Goal: Information Seeking & Learning: Learn about a topic

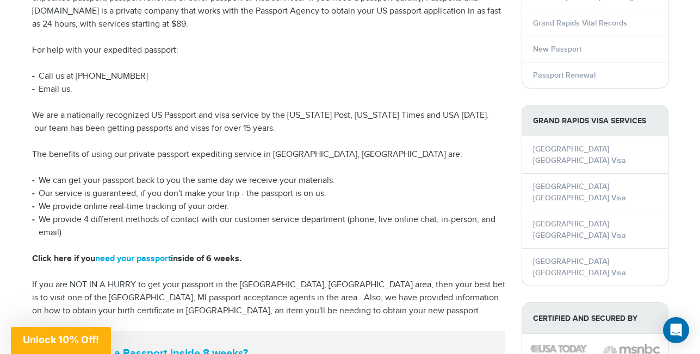
scroll to position [203, 0]
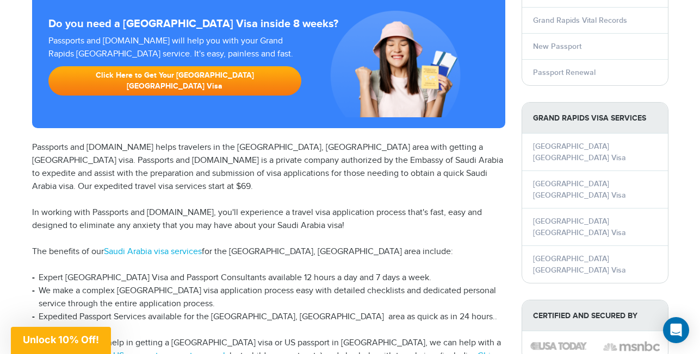
scroll to position [182, 0]
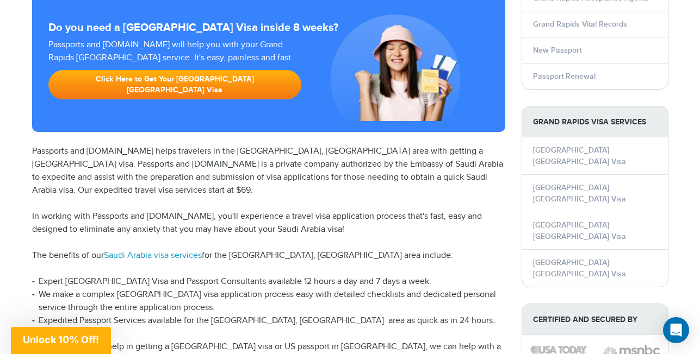
click at [160, 251] on link "Saudi Arabia visa services" at bounding box center [153, 256] width 98 height 10
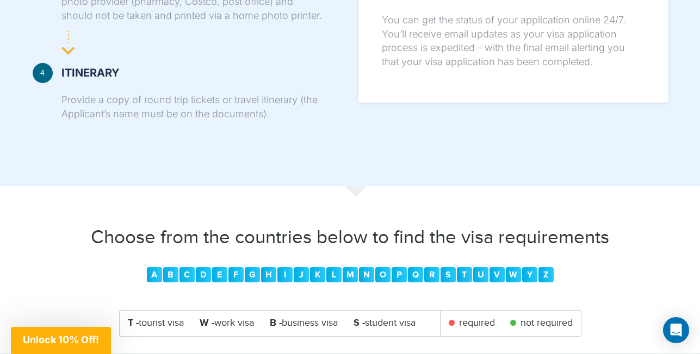
scroll to position [1116, 0]
